Goal: Information Seeking & Learning: Learn about a topic

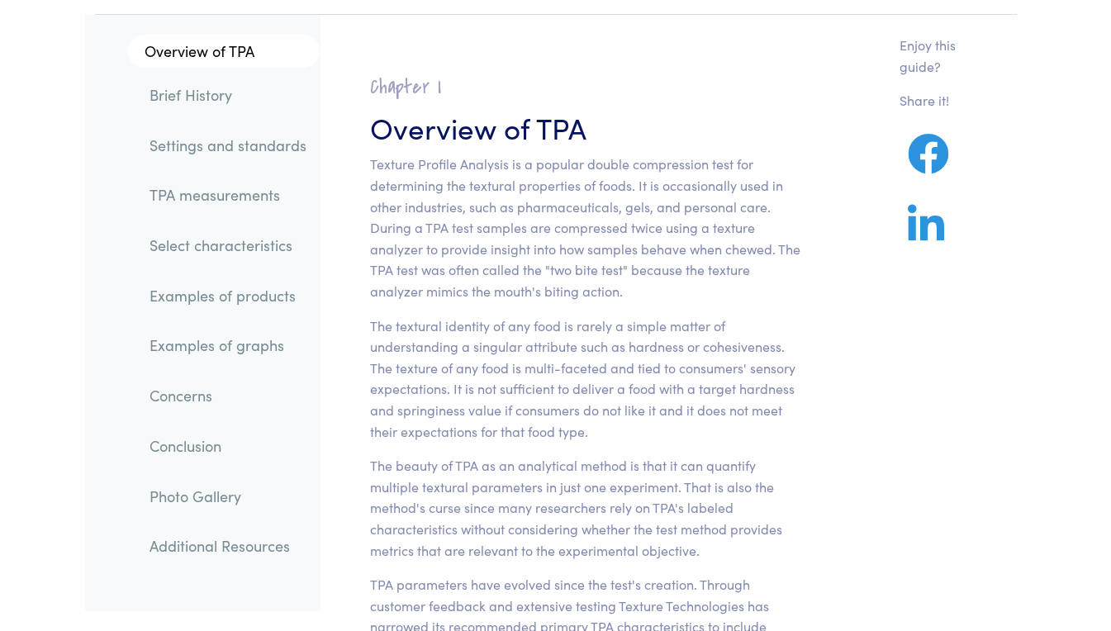
scroll to position [157, 0]
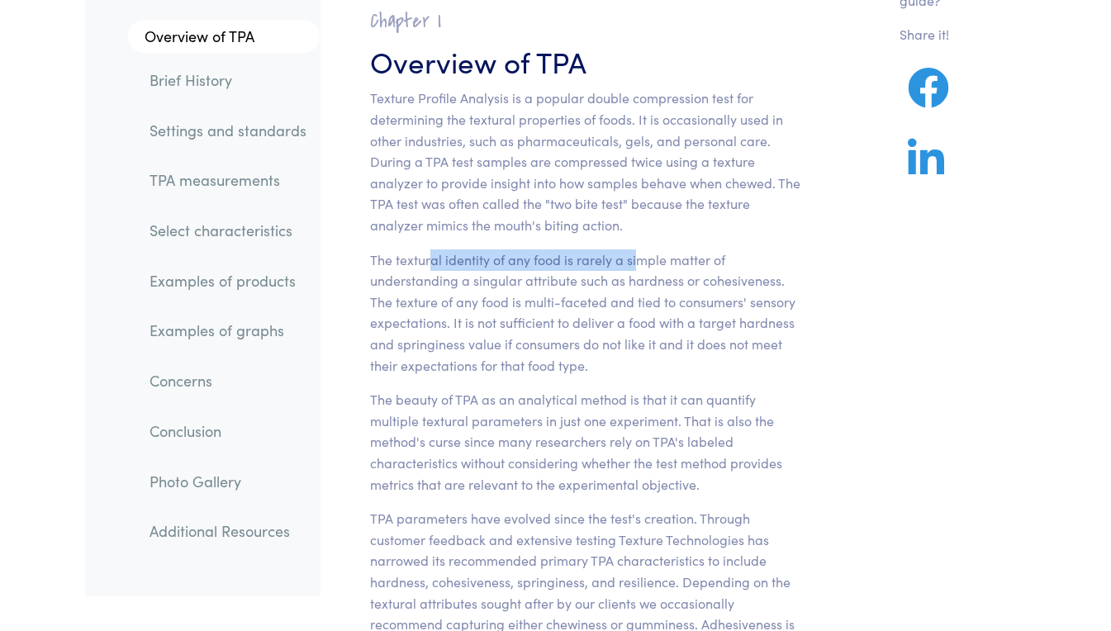
drag, startPoint x: 429, startPoint y: 258, endPoint x: 635, endPoint y: 264, distance: 205.9
click at [635, 264] on p "The textural identity of any food is rarely a simple matter of understanding a …" at bounding box center [585, 313] width 431 height 127
drag, startPoint x: 635, startPoint y: 264, endPoint x: 513, endPoint y: 266, distance: 121.5
click at [515, 266] on p "The textural identity of any food is rarely a simple matter of understanding a …" at bounding box center [585, 313] width 431 height 127
click at [418, 274] on p "The textural identity of any food is rarely a simple matter of understanding a …" at bounding box center [585, 313] width 431 height 127
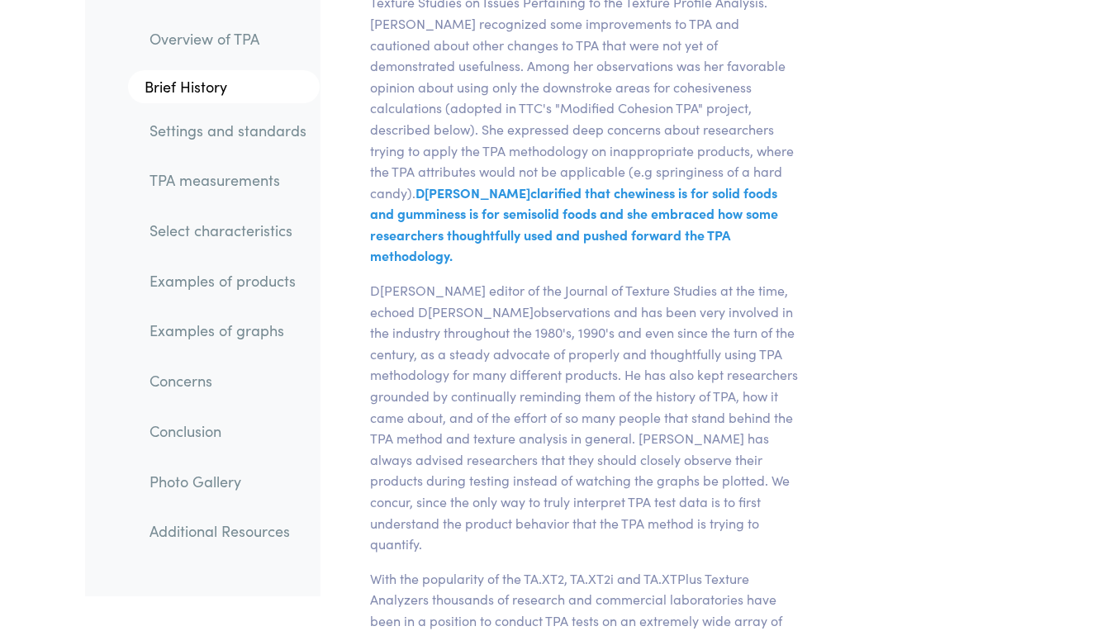
scroll to position [6324, 0]
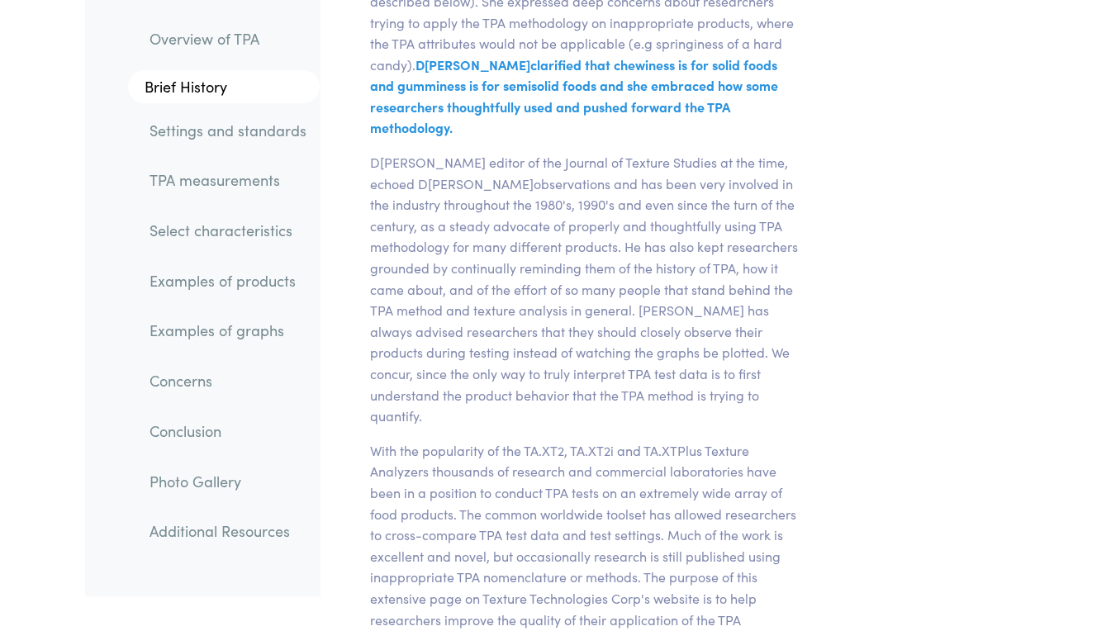
click at [272, 133] on link "Settings and standards" at bounding box center [227, 130] width 183 height 38
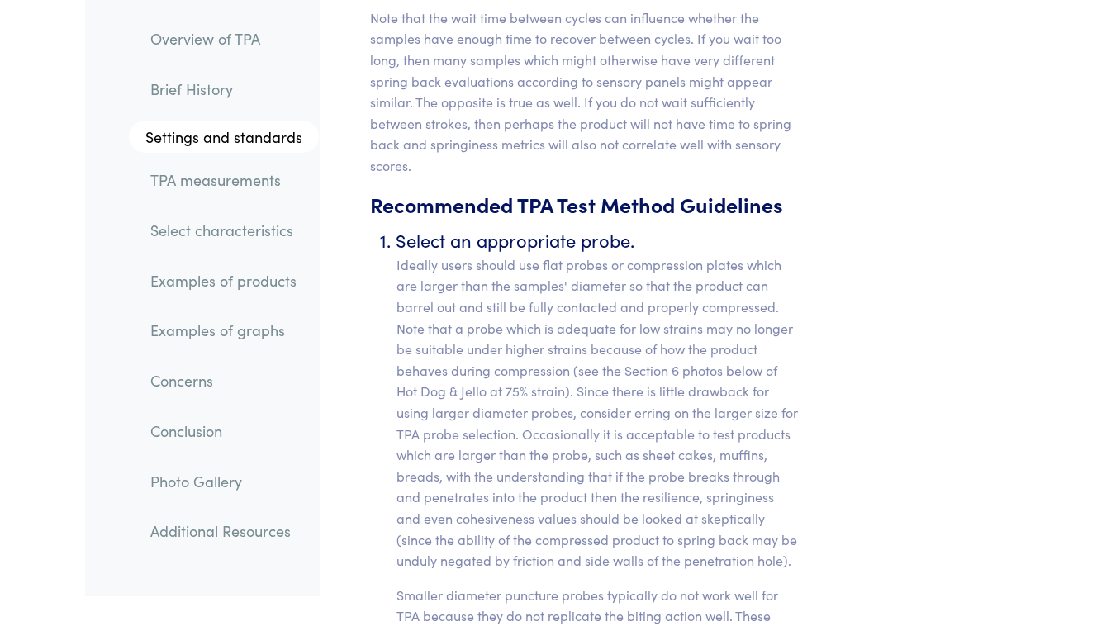
scroll to position [7651, 0]
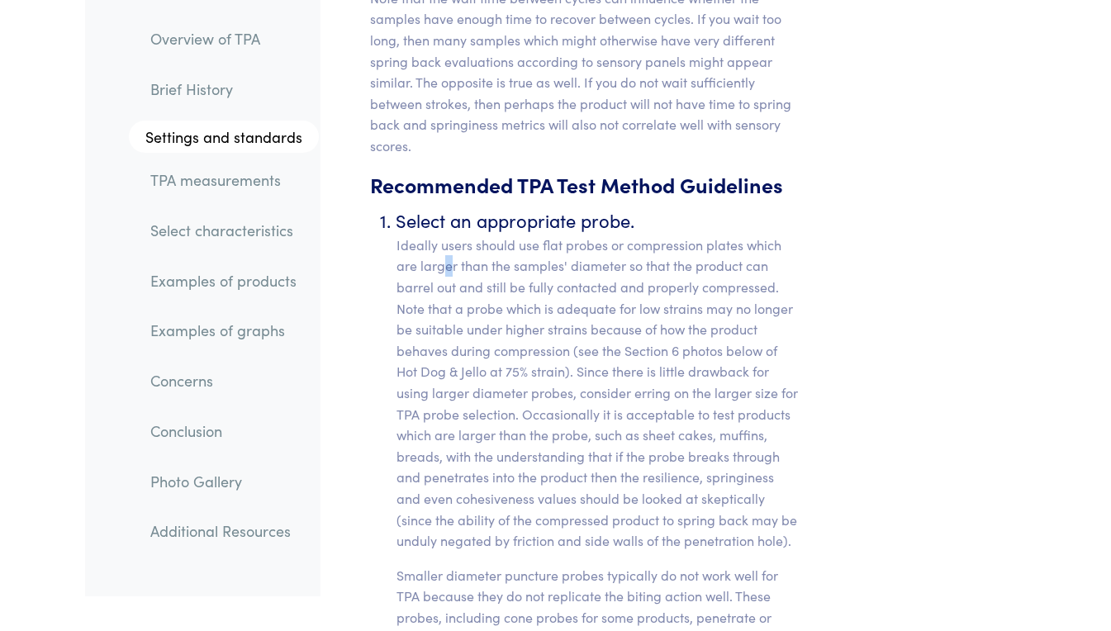
click at [448, 235] on p "Ideally users should use flat probes or compression plates which are larger tha…" at bounding box center [599, 393] width 404 height 317
drag, startPoint x: 448, startPoint y: 132, endPoint x: 412, endPoint y: 118, distance: 38.2
click at [412, 235] on p "Ideally users should use flat probes or compression plates which are larger tha…" at bounding box center [599, 393] width 404 height 317
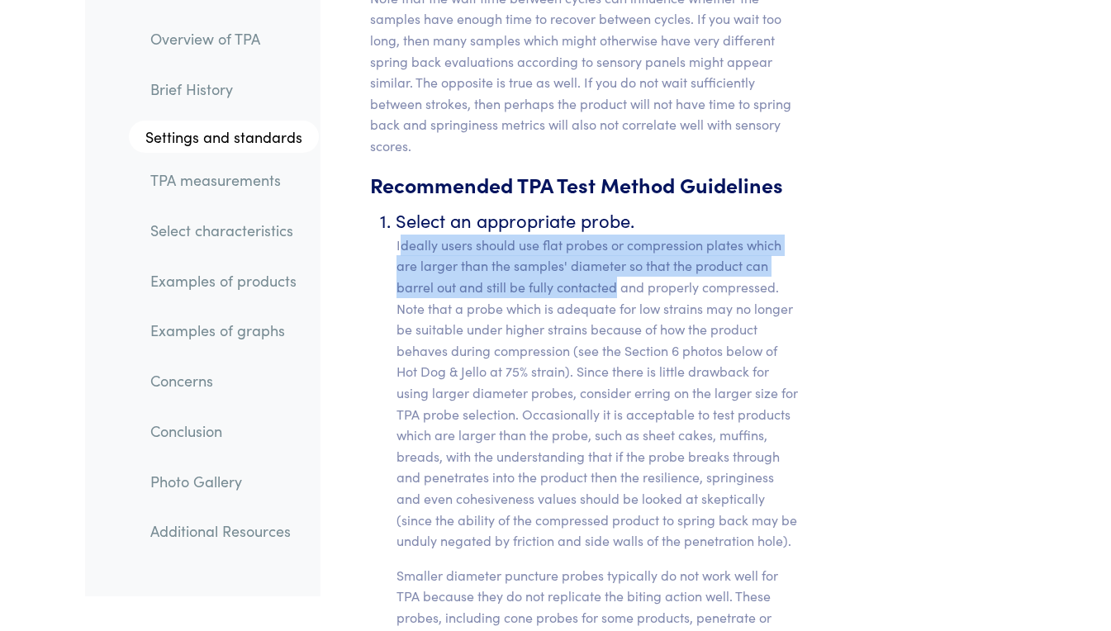
drag, startPoint x: 400, startPoint y: 117, endPoint x: 615, endPoint y: 151, distance: 217.6
click at [615, 235] on p "Ideally users should use flat probes or compression plates which are larger tha…" at bounding box center [599, 393] width 404 height 317
drag, startPoint x: 615, startPoint y: 151, endPoint x: 556, endPoint y: 171, distance: 61.9
click at [556, 235] on p "Ideally users should use flat probes or compression plates which are larger tha…" at bounding box center [599, 393] width 404 height 317
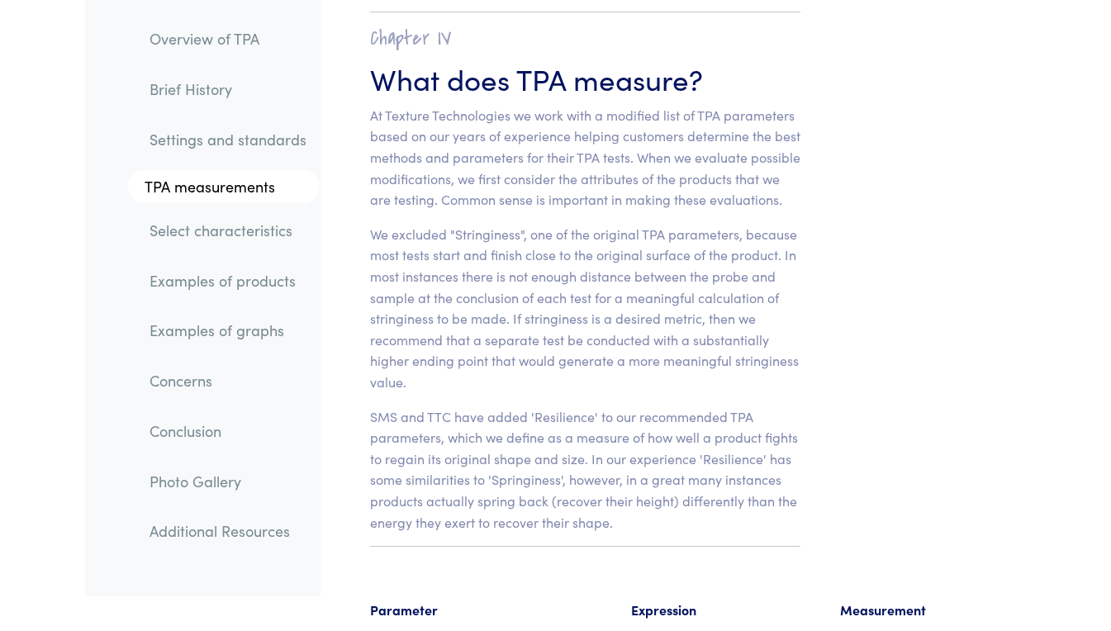
scroll to position [12002, 0]
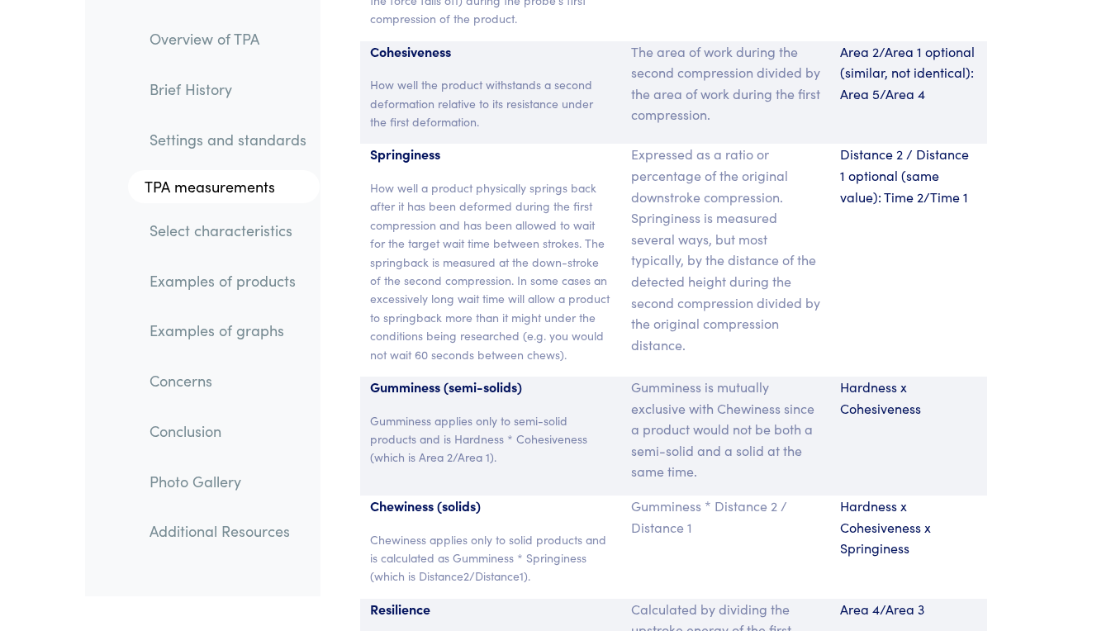
scroll to position [12702, 0]
